Goal: Find contact information: Obtain details needed to contact an individual or organization

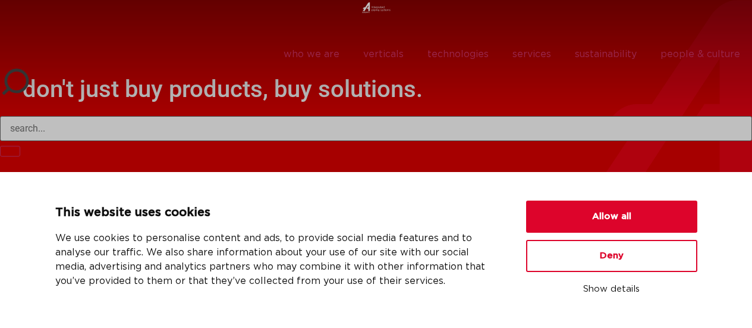
scroll to position [37, 0]
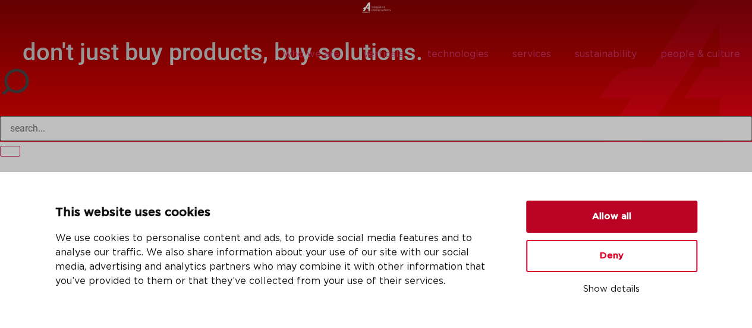
click at [562, 213] on button "Allow all" at bounding box center [611, 216] width 171 height 32
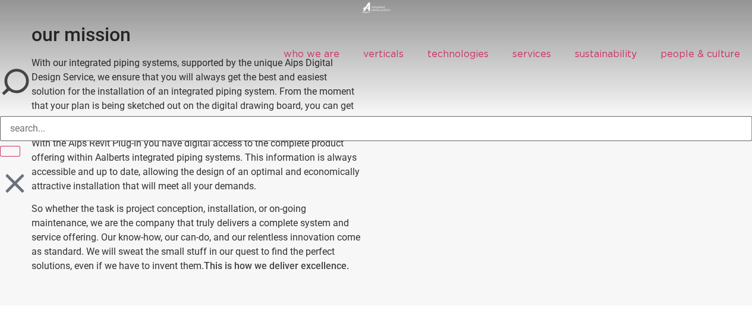
scroll to position [574, 0]
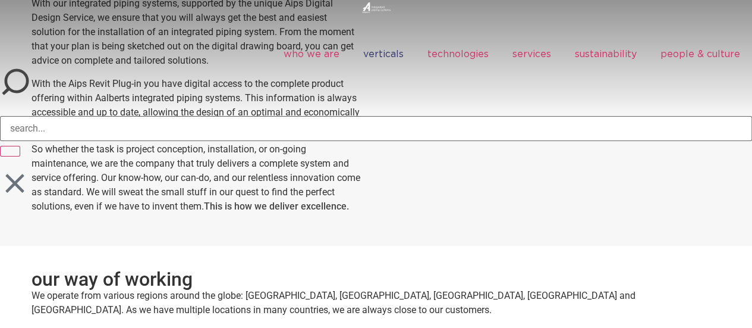
click at [383, 55] on link "verticals" at bounding box center [383, 53] width 64 height 27
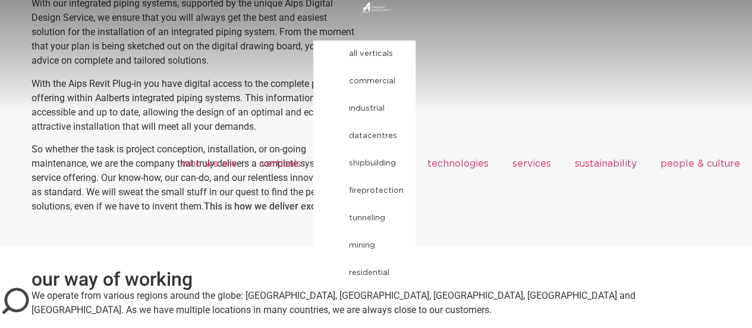
click at [376, 108] on link "industrial" at bounding box center [376, 108] width 78 height 27
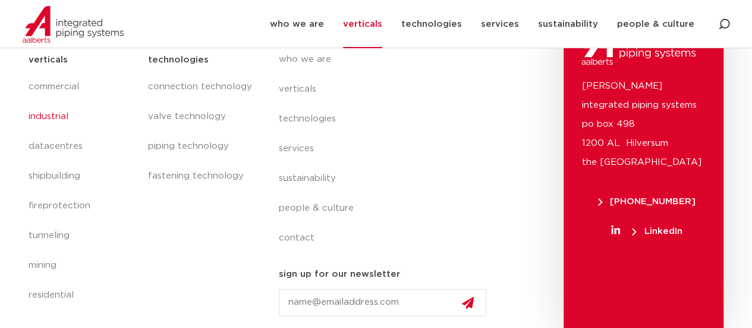
scroll to position [565, 0]
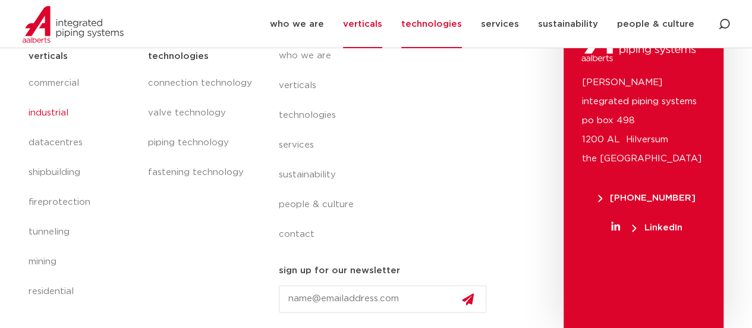
click at [440, 27] on link "technologies" at bounding box center [431, 24] width 61 height 48
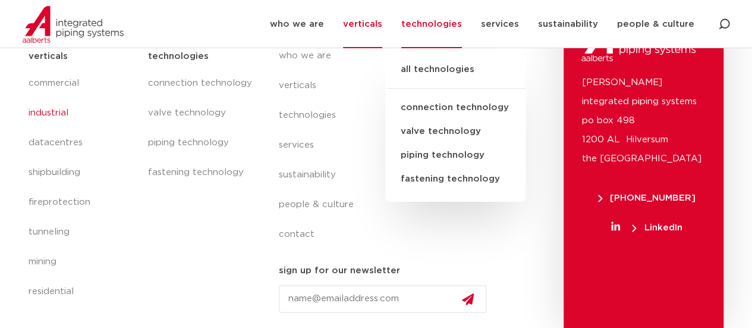
click at [378, 20] on link "verticals" at bounding box center [362, 24] width 39 height 48
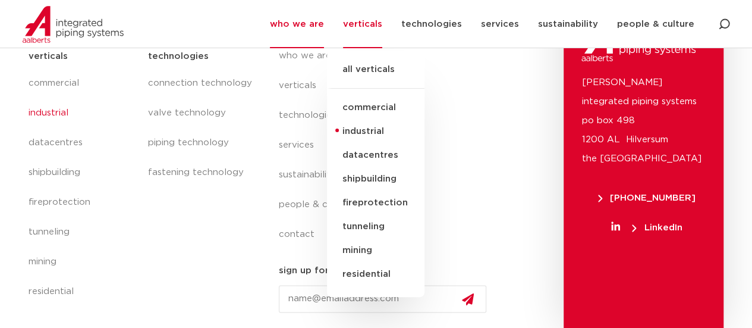
click at [323, 23] on link "who we are" at bounding box center [297, 24] width 54 height 48
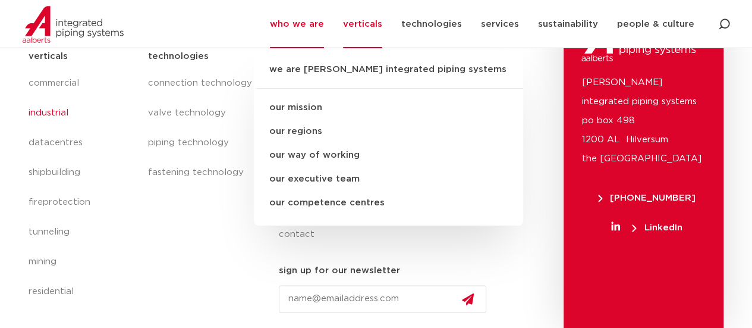
click at [381, 22] on link "verticals" at bounding box center [362, 24] width 39 height 48
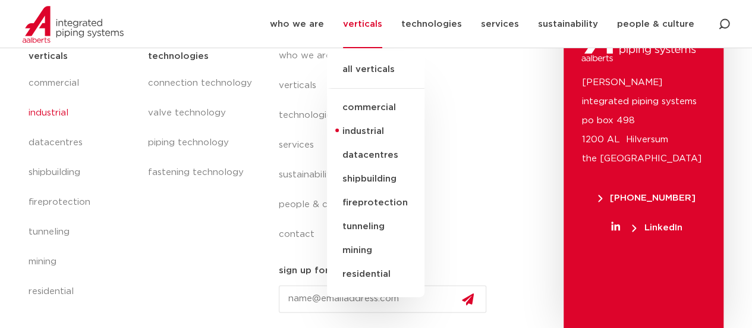
click at [367, 127] on link "industrial" at bounding box center [375, 131] width 97 height 24
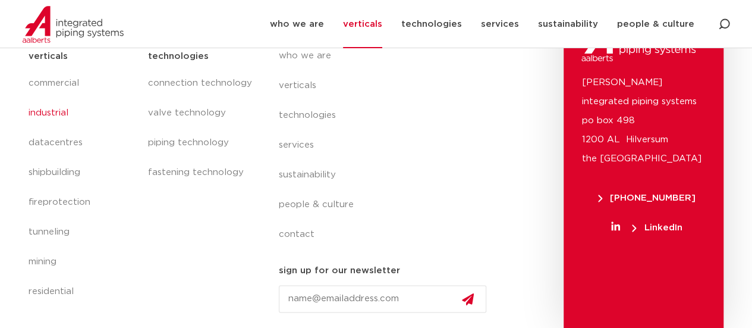
scroll to position [564, 0]
click at [306, 236] on link "contact" at bounding box center [388, 235] width 218 height 30
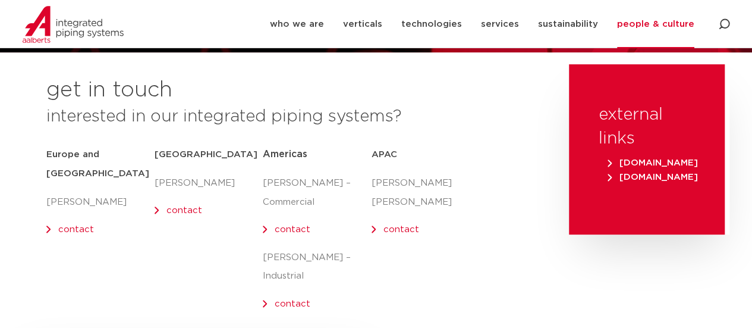
scroll to position [140, 0]
